Goal: Information Seeking & Learning: Learn about a topic

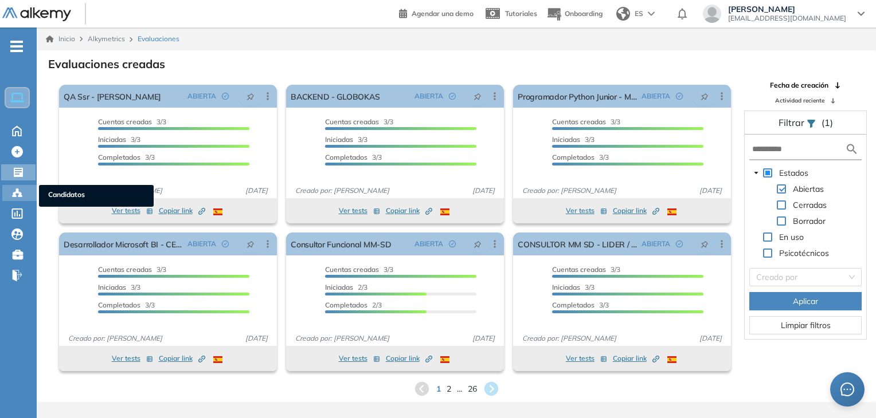
click at [23, 191] on div at bounding box center [18, 192] width 14 height 14
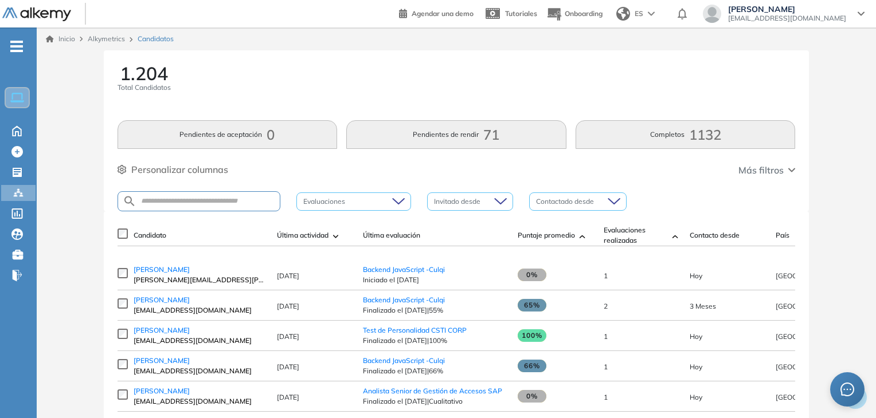
click at [21, 172] on icon at bounding box center [17, 172] width 9 height 9
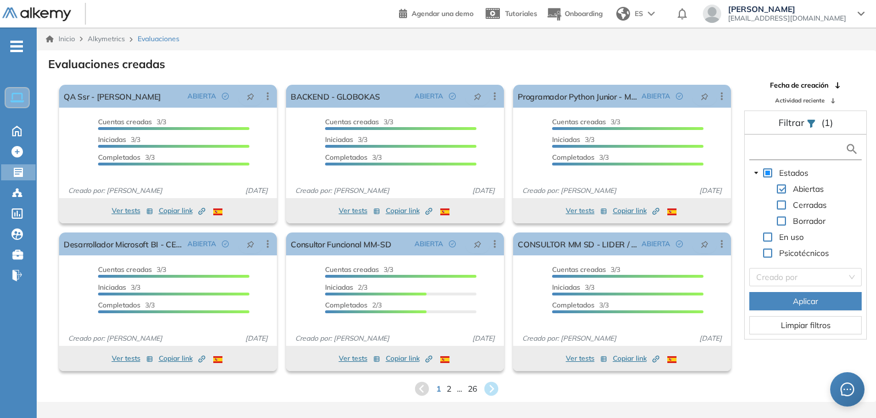
click at [785, 153] on input "text" at bounding box center [798, 149] width 93 height 12
type input "***"
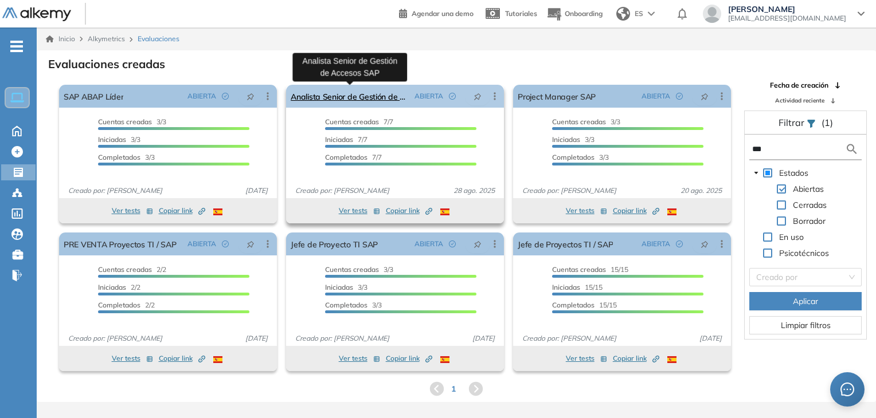
click at [341, 89] on link "Analista Senior de Gestión de Accesos SAP" at bounding box center [350, 96] width 119 height 23
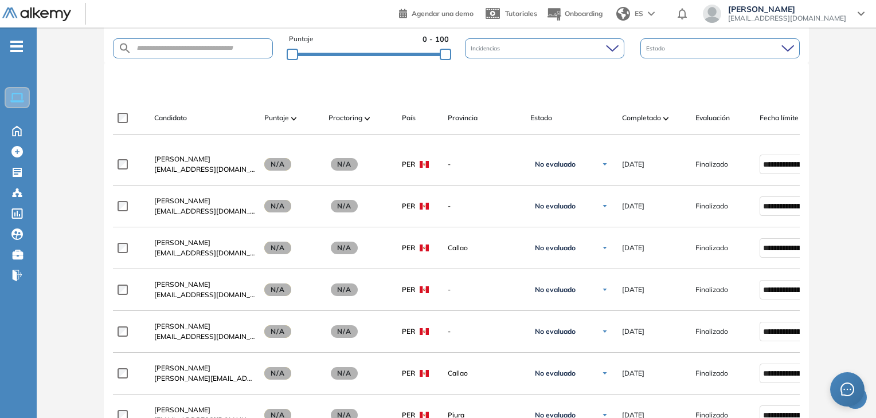
scroll to position [344, 0]
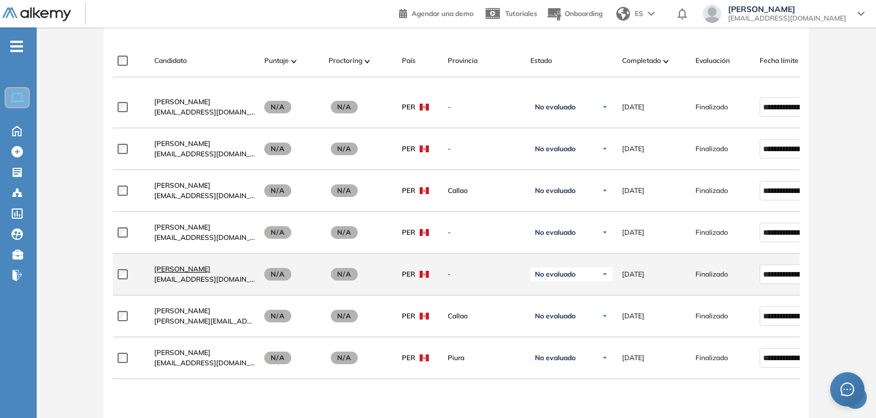
click at [194, 273] on span "[PERSON_NAME]" at bounding box center [182, 269] width 56 height 9
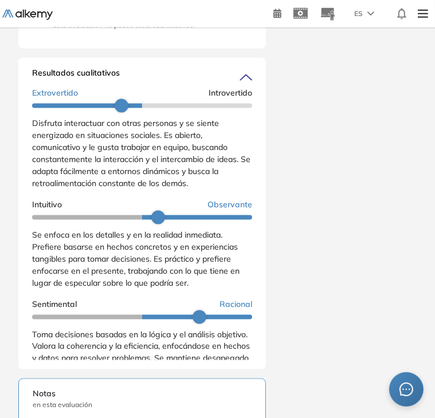
scroll to position [57, 0]
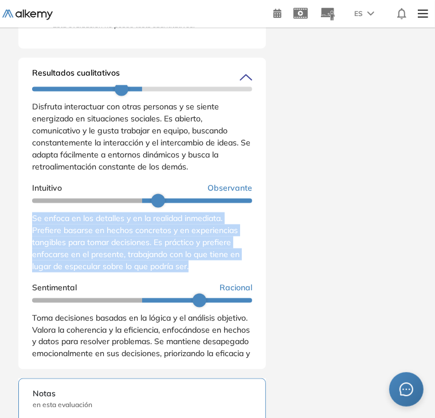
drag, startPoint x: 31, startPoint y: 223, endPoint x: 201, endPoint y: 272, distance: 176.6
click at [201, 272] on div "Resultados cualitativos Personalidad - MBTI Reporte cualitativo Reporte con Afi…" at bounding box center [142, 214] width 248 height 312
copy span "Se enfoca en los detalles y en la realidad inmediata. Prefiere basarse en hecho…"
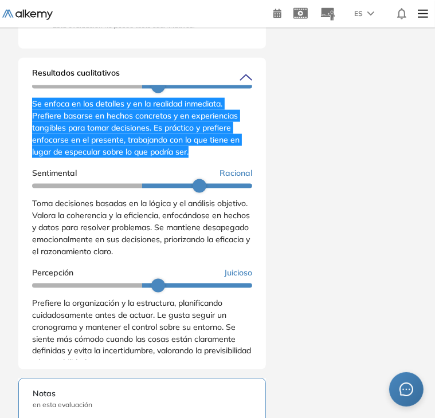
scroll to position [229, 0]
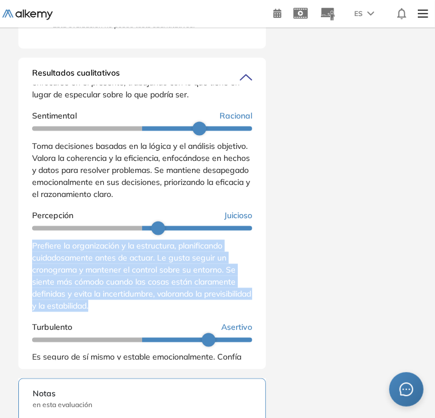
drag, startPoint x: 32, startPoint y: 253, endPoint x: 155, endPoint y: 308, distance: 134.9
click at [155, 308] on div "Prefiere la organización y la estructura, planificando cuidadosamente antes de …" at bounding box center [142, 276] width 220 height 72
copy span "Prefiere la organización y la estructura, planificando cuidadosamente antes de …"
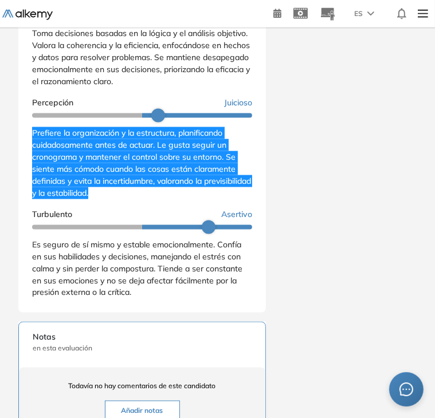
scroll to position [802, 0]
